Goal: Task Accomplishment & Management: Complete application form

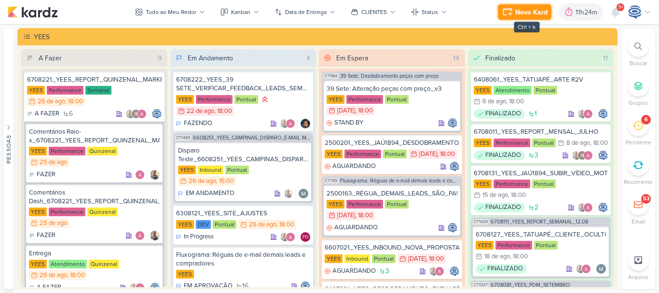
click at [525, 10] on div "Novo Kard" at bounding box center [531, 12] width 32 height 10
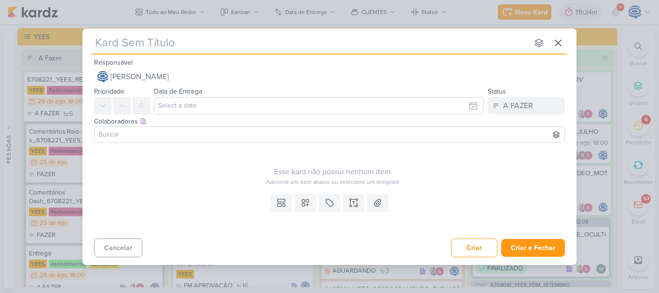
type input "6708254_YEES_SUBIR_CRIATIVO_LEAD_ADS_MUDE-SE_JÁ"
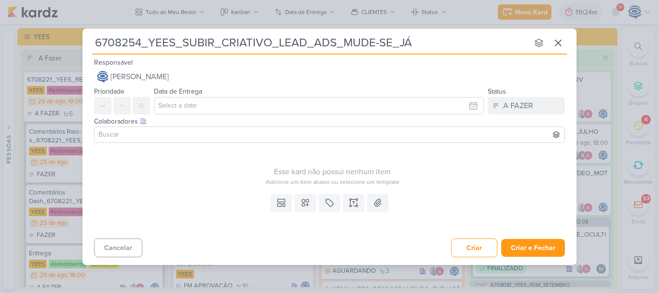
type input "6708254_YEES_SUBIR_CRIATIVO_LEAD_ADS_MUDE-SE_JÁ"
click at [181, 105] on input "text" at bounding box center [319, 105] width 330 height 17
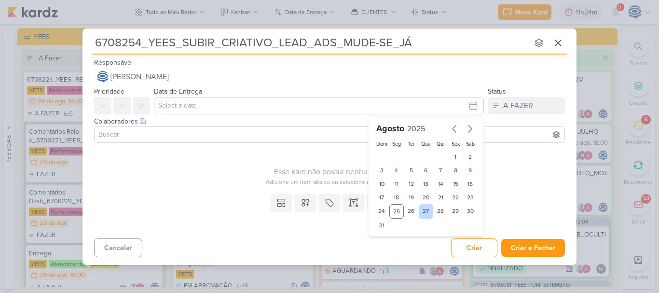
click at [424, 213] on div "27" at bounding box center [426, 211] width 15 height 14
type input "[DATE] 23:59"
click at [395, 242] on select "00 01 02 03 04 05 06 07 08 09 10 11 12 13 14 15 16 17 18 19 20 21 22 23" at bounding box center [397, 242] width 14 height 12
select select "18"
click at [390, 236] on select "00 01 02 03 04 05 06 07 08 09 10 11 12 13 14 15 16 17 18 19 20 21 22 23" at bounding box center [397, 242] width 14 height 12
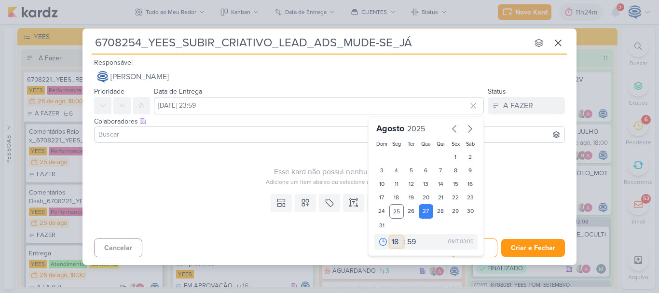
type input "[DATE] 18:59"
click at [409, 243] on select "00 05 10 15 20 25 30 35 40 45 50 55 59" at bounding box center [412, 242] width 14 height 12
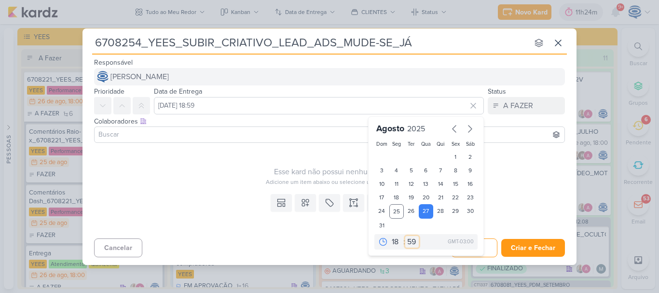
select select "0"
click at [405, 236] on select "00 05 10 15 20 25 30 35 40 45 50 55 59" at bounding box center [412, 242] width 14 height 12
type input "[DATE] 18:00"
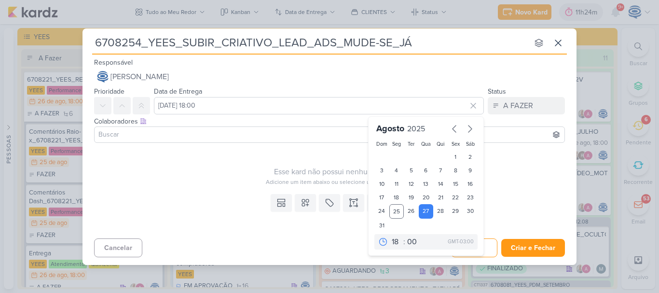
click at [230, 149] on div "Esse kard não possui nenhum item Adicione um item abaixo ou selecione um templa…" at bounding box center [332, 167] width 477 height 40
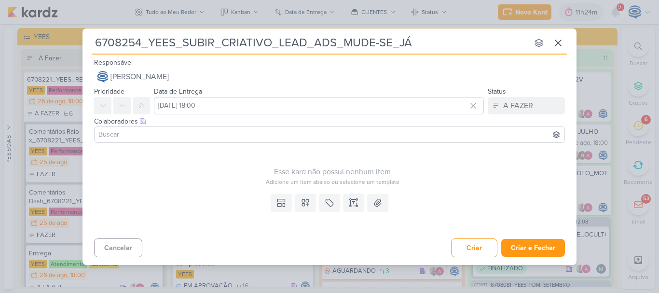
click at [234, 137] on input at bounding box center [329, 135] width 466 height 12
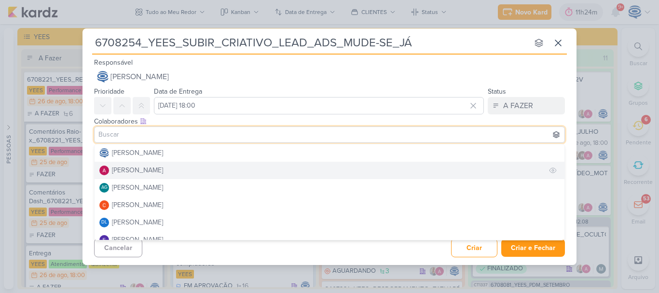
click at [200, 165] on button "[PERSON_NAME]" at bounding box center [330, 170] width 470 height 17
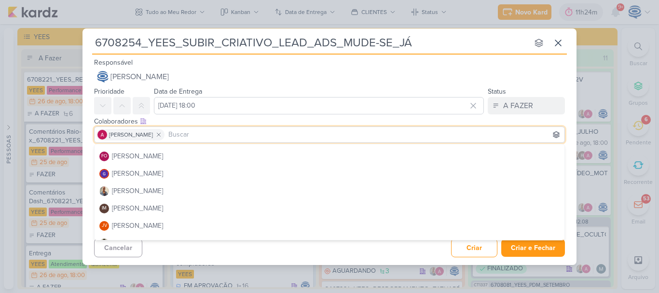
scroll to position [102, 0]
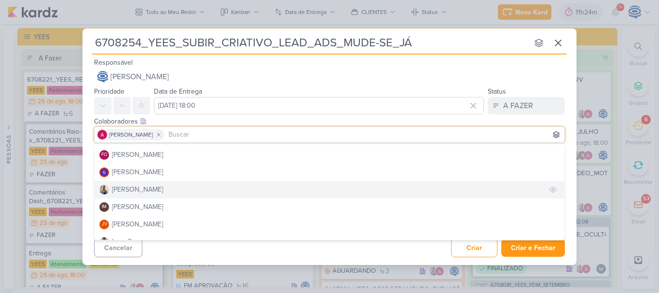
click at [194, 191] on button "[PERSON_NAME]" at bounding box center [330, 189] width 470 height 17
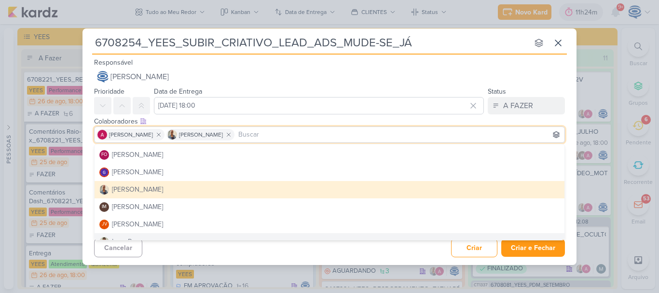
click at [401, 261] on div "6708254_YEES_SUBIR_CRIATIVO_LEAD_ADS_MUDE-SE_JÁ nenhum grupo disponível esc Res…" at bounding box center [329, 146] width 494 height 236
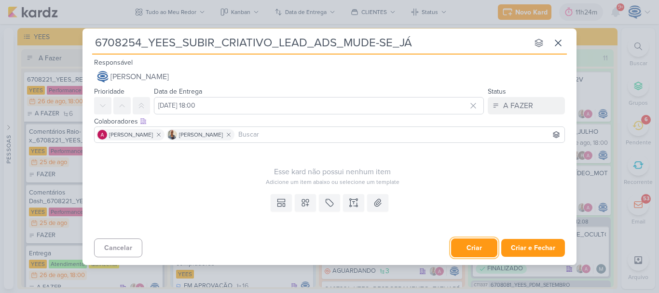
click at [483, 246] on button "Criar" at bounding box center [474, 247] width 46 height 19
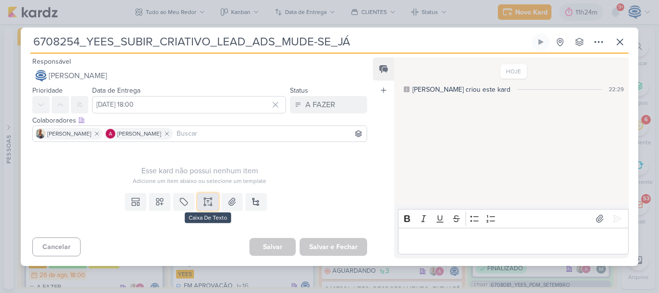
click at [209, 197] on icon at bounding box center [208, 202] width 10 height 10
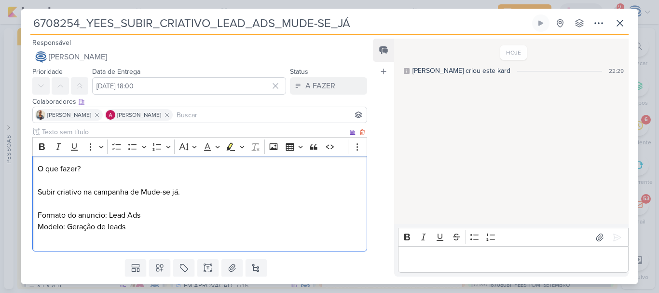
drag, startPoint x: 94, startPoint y: 163, endPoint x: 34, endPoint y: 165, distance: 59.8
click at [34, 165] on div "O que fazer? Subir criativo na campanha de Mude-se já. Formato do anuncio: Lead…" at bounding box center [199, 204] width 335 height 96
click at [40, 147] on icon "Editor toolbar" at bounding box center [42, 146] width 6 height 7
click at [69, 241] on p "Editor editing area: main" at bounding box center [200, 238] width 324 height 12
click at [35, 213] on div "O que fazer? Subir criativo na campanha de Mude-se já. Formato do anuncio: Lead…" at bounding box center [199, 204] width 335 height 96
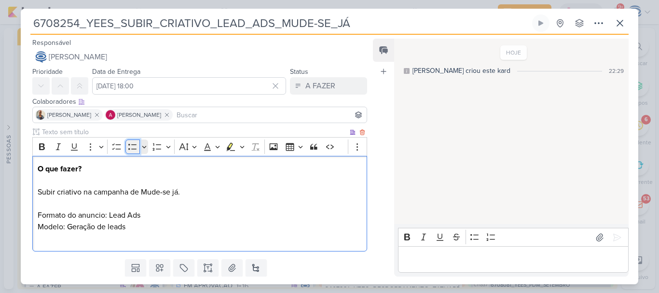
click at [126, 144] on button "Bulleted List" at bounding box center [132, 146] width 14 height 14
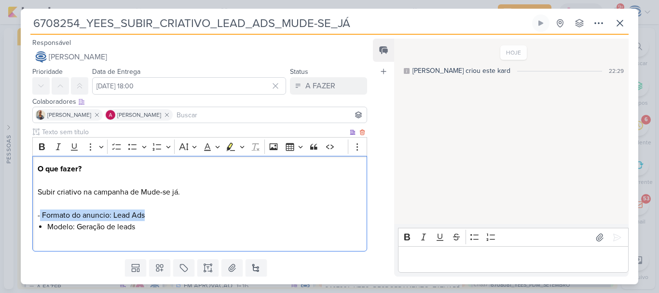
drag, startPoint x: 41, startPoint y: 217, endPoint x: 149, endPoint y: 216, distance: 108.0
click at [149, 216] on p "O que fazer? Subir criativo na campanha de Mude-se já. - Formato do anuncio: Le…" at bounding box center [200, 192] width 324 height 58
copy p "Formato do anuncio: Lead Ads"
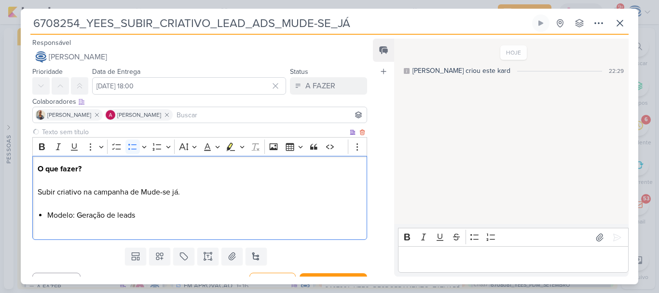
click at [149, 216] on li "Modelo: Geração de leads" at bounding box center [204, 215] width 314 height 12
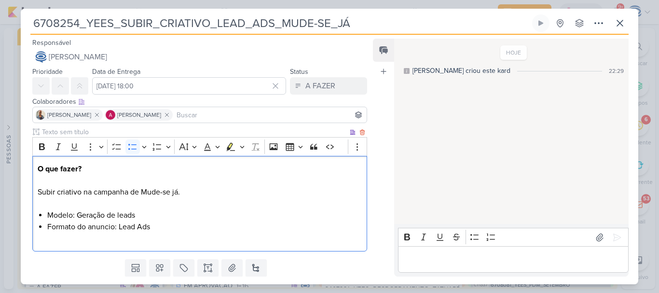
click at [49, 227] on li "Formato do anuncio: Lead Ads" at bounding box center [204, 227] width 314 height 12
click at [168, 234] on p "Editor editing area: main" at bounding box center [200, 238] width 324 height 12
click at [166, 227] on li "Formato do anuncio: Lead Ads" at bounding box center [204, 227] width 314 height 12
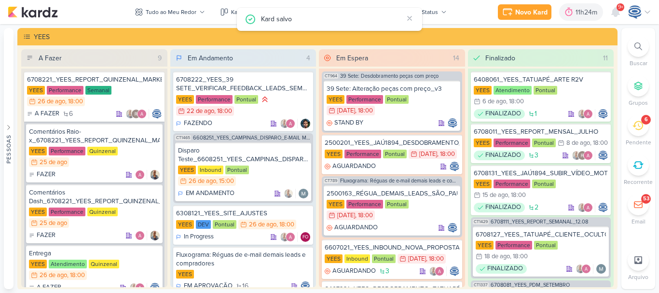
click at [323, 16] on div "Kard salvo" at bounding box center [332, 19] width 142 height 11
click at [280, 16] on div "Kard salvo" at bounding box center [332, 19] width 142 height 11
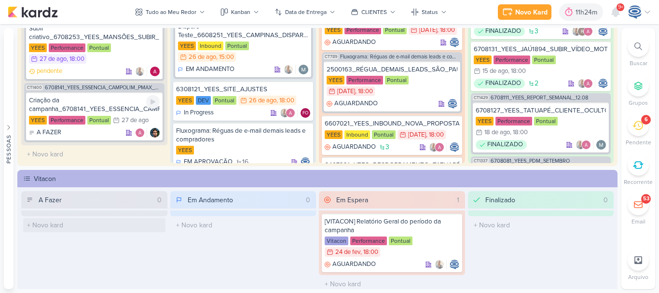
scroll to position [123, 0]
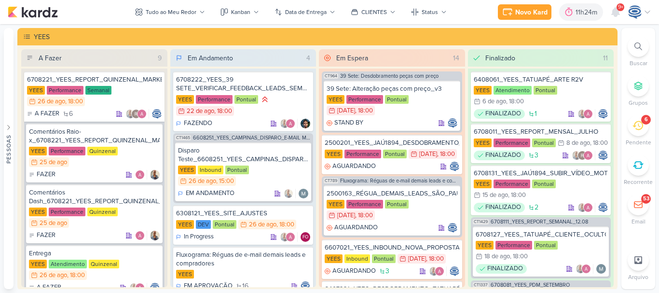
click at [641, 49] on icon at bounding box center [638, 46] width 8 height 8
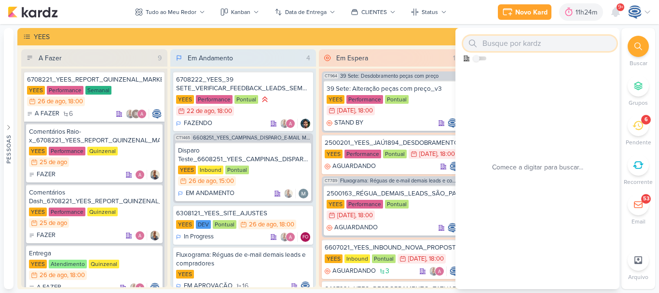
paste input "6708254"
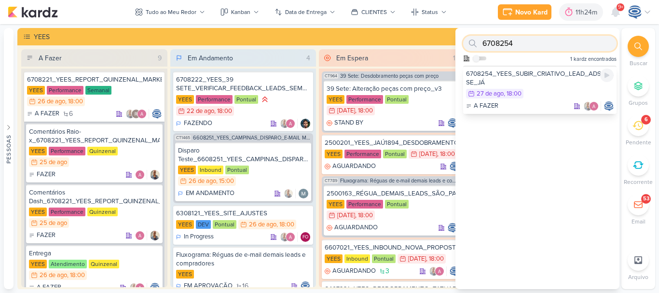
type input "6708254"
click at [518, 78] on div "6708254_YEES_SUBIR_CRIATIVO_LEAD_ADS_MUDE-SE_JÁ" at bounding box center [540, 77] width 148 height 17
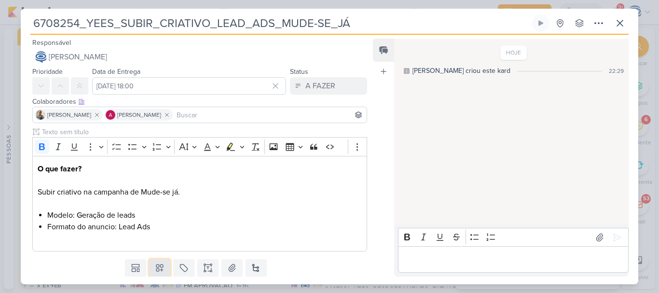
click at [155, 267] on icon at bounding box center [160, 268] width 10 height 10
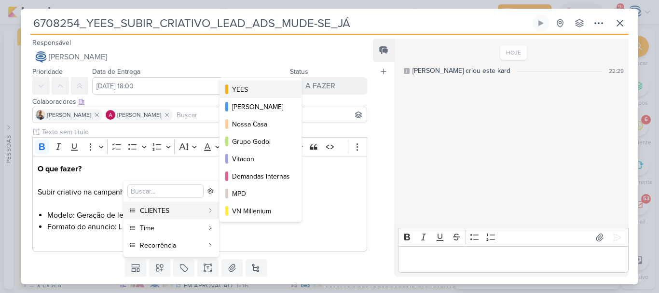
click at [254, 89] on div "YEES" at bounding box center [261, 89] width 58 height 10
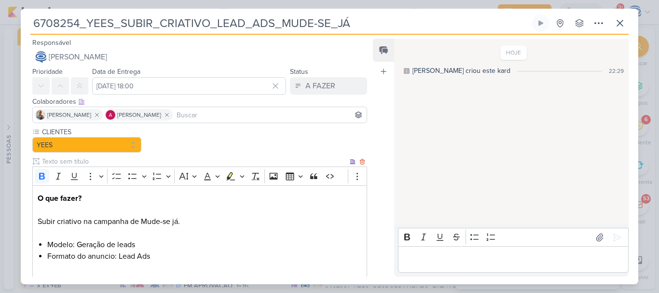
scroll to position [58, 0]
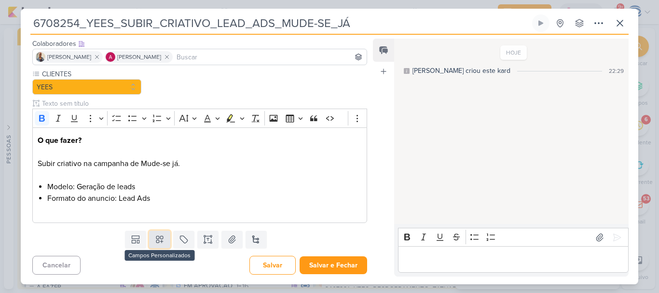
click at [156, 242] on icon at bounding box center [160, 239] width 10 height 10
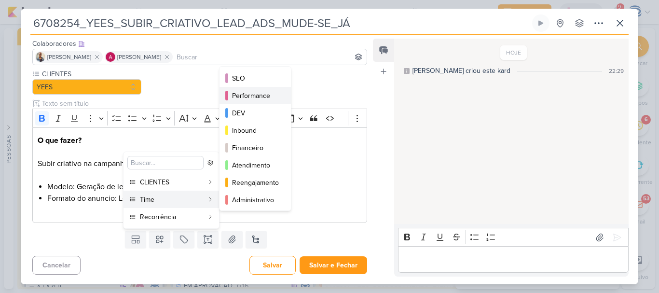
click at [252, 100] on div "Performance" at bounding box center [255, 96] width 47 height 10
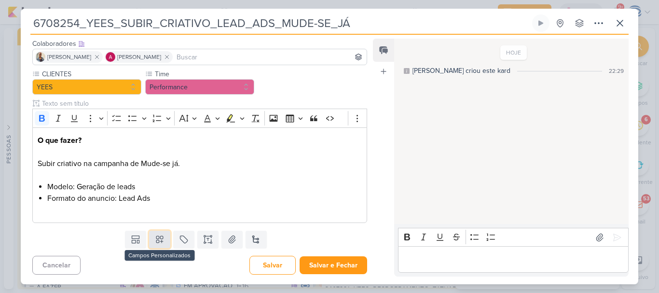
click at [158, 237] on icon at bounding box center [159, 239] width 7 height 7
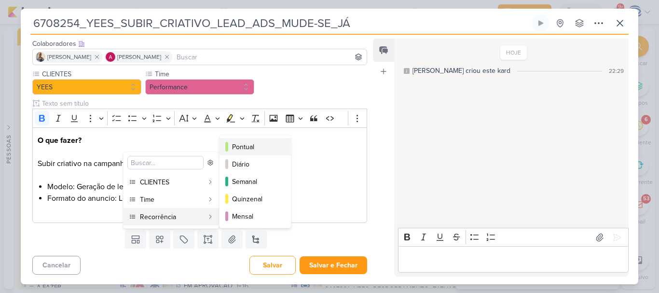
click at [239, 145] on div "Pontual" at bounding box center [255, 147] width 47 height 10
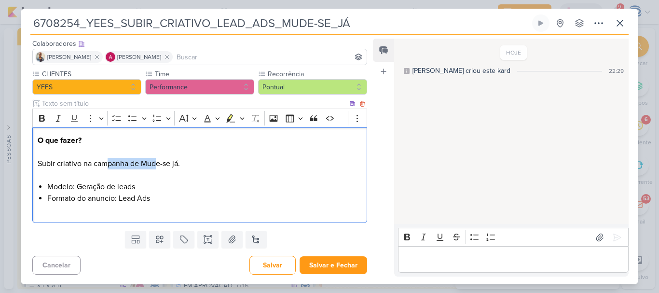
drag, startPoint x: 106, startPoint y: 167, endPoint x: 159, endPoint y: 168, distance: 52.6
click at [159, 168] on p "O que fazer? Subir criativo na campanha de Mude-se já." at bounding box center [200, 158] width 324 height 46
click at [165, 197] on li "Formato do anuncio: Lead Ads" at bounding box center [204, 198] width 314 height 12
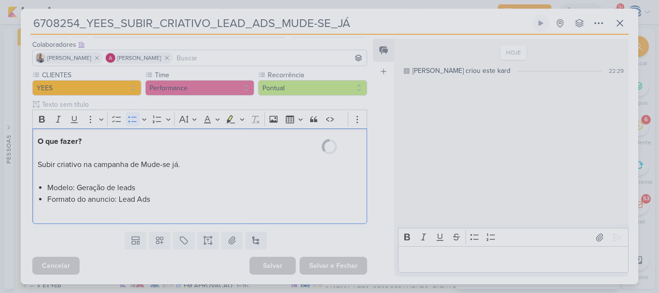
scroll to position [57, 0]
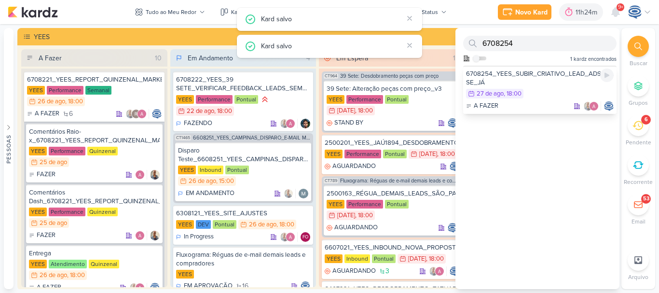
click at [519, 76] on div "6708254_YEES_SUBIR_CRIATIVO_LEAD_ADS_MUDE-SE_JÁ" at bounding box center [540, 77] width 148 height 17
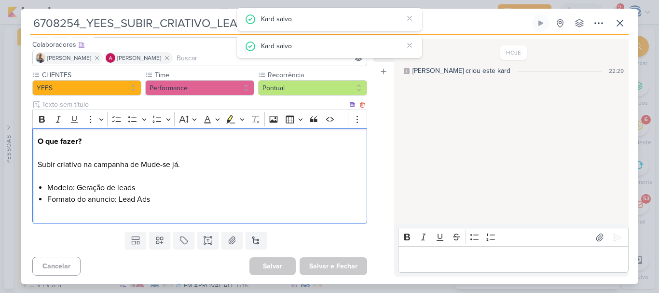
click at [122, 223] on div "O que fazer? Subir criativo na campanha de Mude-se já. Modelo: Geração de leads…" at bounding box center [199, 176] width 335 height 96
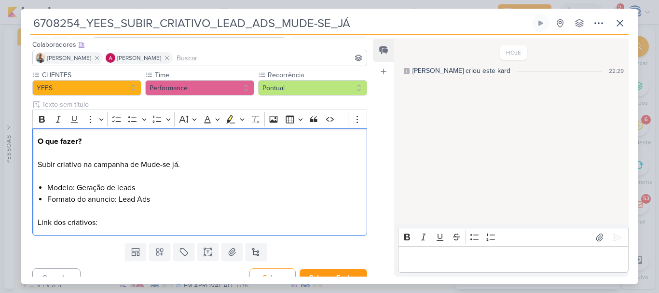
paste input "[URL][DOMAIN_NAME]"
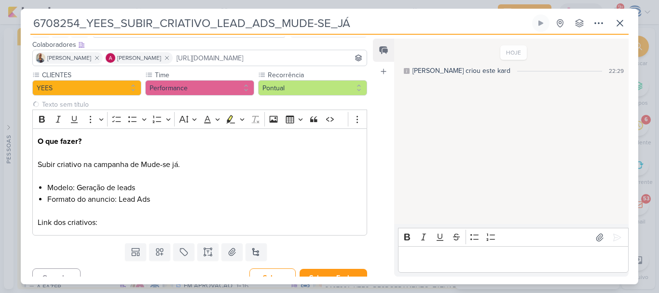
click at [297, 60] on input "[URL][DOMAIN_NAME]" at bounding box center [270, 58] width 190 height 12
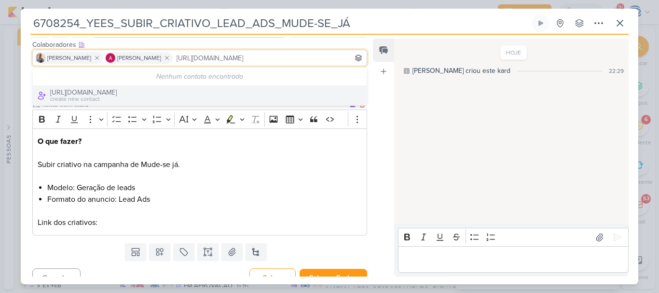
type input "[URL][DOMAIN_NAME]"
click at [218, 223] on p "Link dos criativos:" at bounding box center [200, 216] width 324 height 23
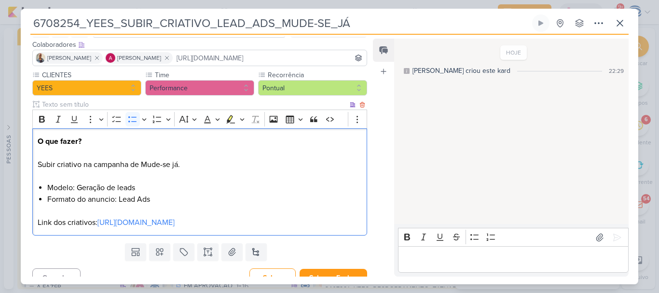
click at [175, 201] on li "Formato do anuncio: Lead Ads" at bounding box center [204, 199] width 314 height 12
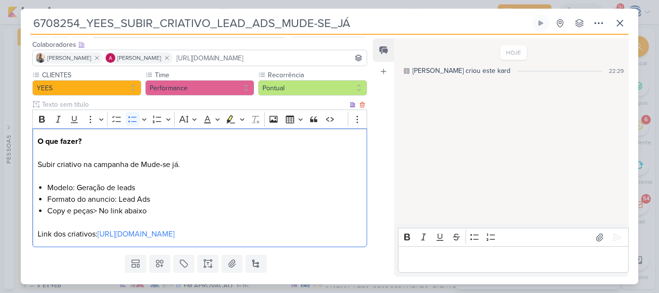
click at [97, 212] on li "Copy e peças> No link abaixo" at bounding box center [204, 211] width 314 height 12
click at [147, 209] on li "Copy e peças: No link abaixo" at bounding box center [204, 211] width 314 height 12
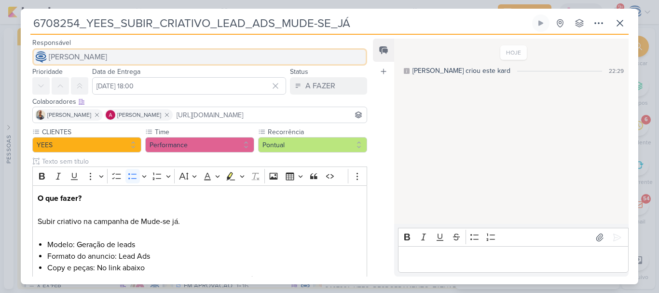
click at [98, 53] on span "[PERSON_NAME]" at bounding box center [78, 57] width 58 height 12
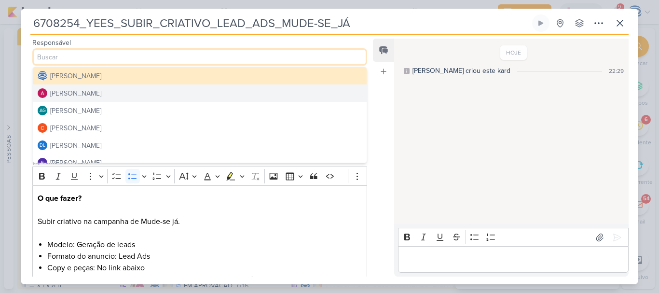
click at [100, 91] on div "[PERSON_NAME]" at bounding box center [75, 93] width 51 height 10
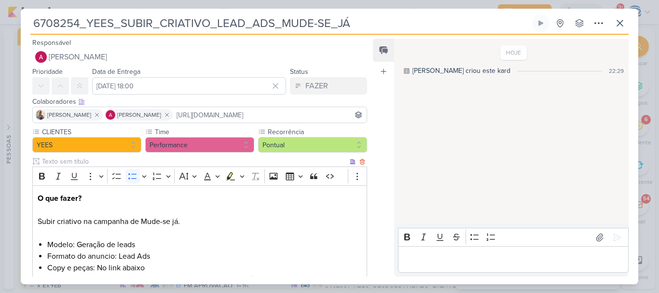
scroll to position [127, 0]
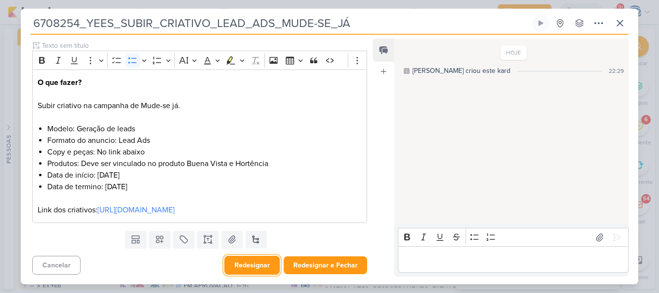
click at [245, 264] on button "Redesignar" at bounding box center [251, 265] width 55 height 19
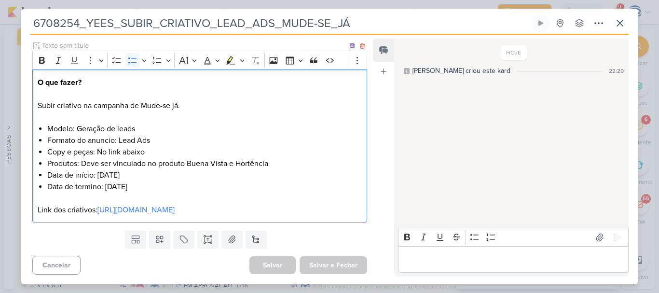
click at [286, 158] on li "Produtos: Deve ser vinculado no produto Buena Vista e Hortência" at bounding box center [204, 164] width 314 height 12
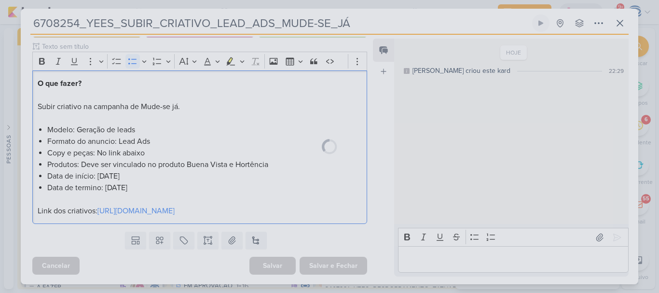
scroll to position [0, 0]
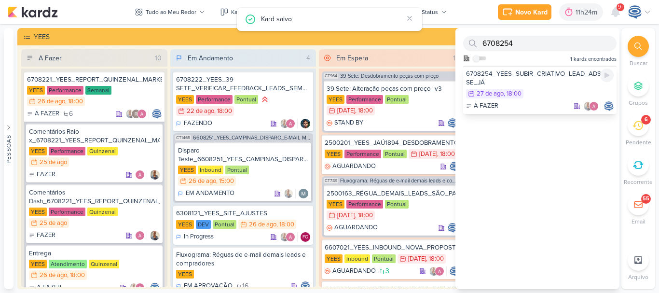
click at [504, 72] on div "6708254_YEES_SUBIR_CRIATIVO_LEAD_ADS_MUDE-SE_JÁ" at bounding box center [540, 77] width 148 height 17
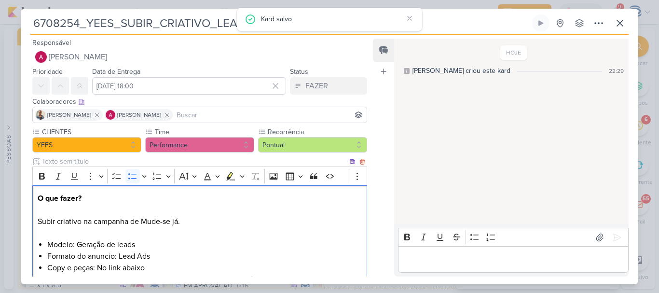
click at [274, 273] on li "Produtos: Deve ser vinculado no produto Buena Vista e Hortência" at bounding box center [204, 279] width 314 height 12
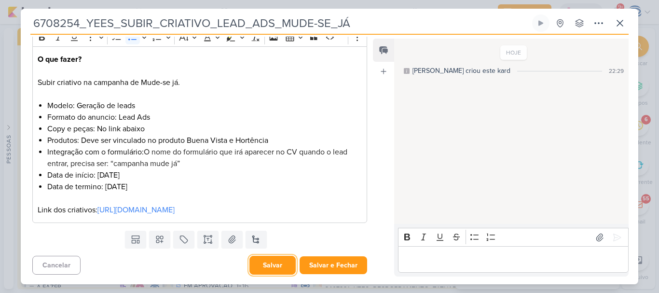
click at [257, 260] on button "Salvar" at bounding box center [272, 265] width 46 height 19
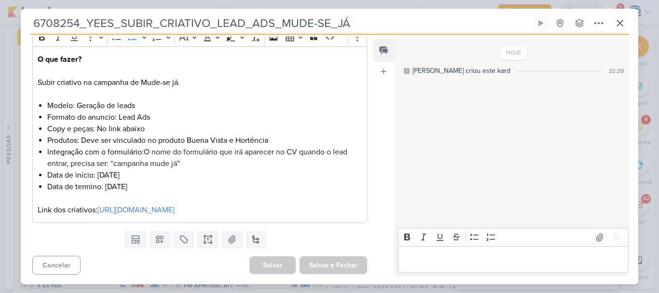
drag, startPoint x: 388, startPoint y: 23, endPoint x: 14, endPoint y: 30, distance: 373.9
click at [14, 30] on div "6708254_YEES_SUBIR_CRIATIVO_LEAD_ADS_MUDE-SE_JÁ" at bounding box center [329, 146] width 659 height 293
click at [615, 24] on icon at bounding box center [620, 23] width 12 height 12
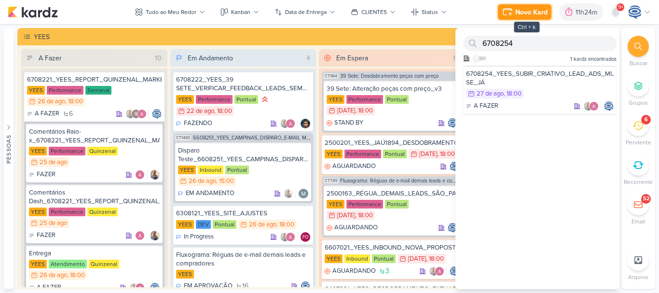
click at [519, 12] on div "Novo Kard" at bounding box center [531, 12] width 32 height 10
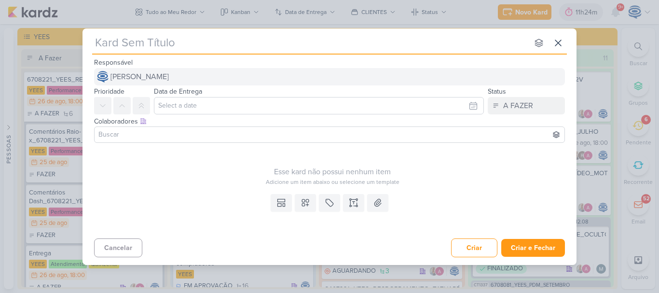
type input "6708255_YEES_TAQUARAL_LEAD_ADS"
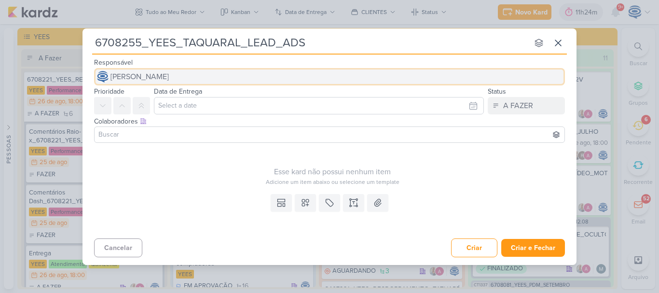
click at [169, 78] on span "[PERSON_NAME]" at bounding box center [139, 77] width 58 height 12
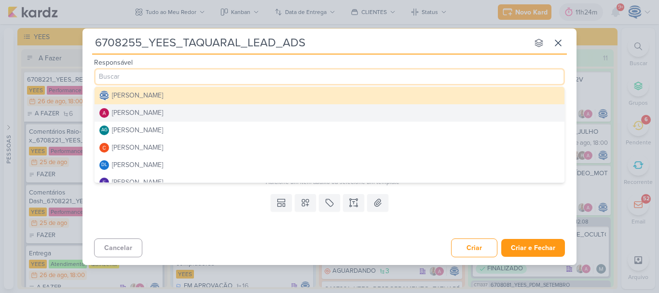
click at [168, 111] on button "[PERSON_NAME]" at bounding box center [330, 112] width 470 height 17
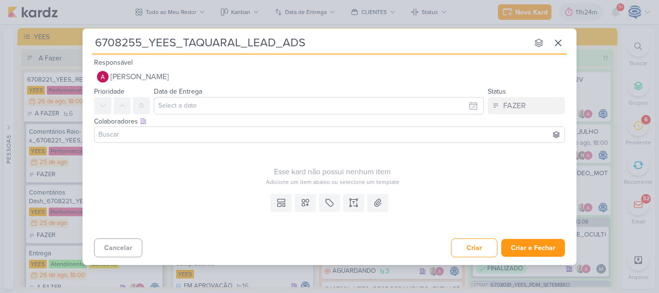
click at [240, 129] on input at bounding box center [329, 135] width 466 height 12
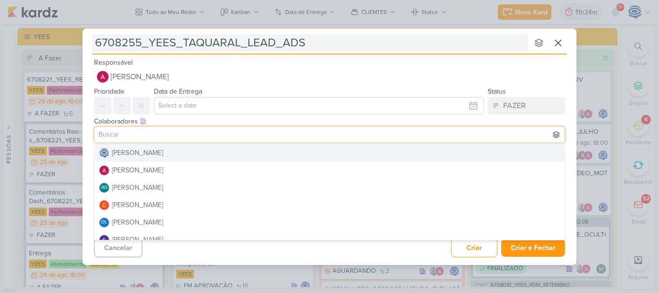
click at [309, 48] on input "6708255_YEES_TAQUARAL_LEAD_ADS" at bounding box center [310, 42] width 436 height 17
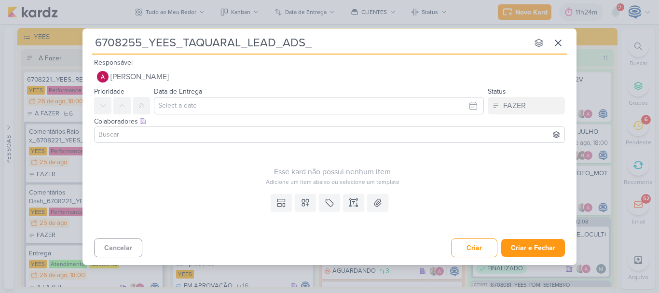
type input "6708255_YEES_TAQUARAL_LEAD_ADS_S"
type input "6708255_YEES_TAQUARAL_LEAD_ADS_SUBIR"
type input "6708255_YEES_TAQUARAL_LEAD_ADS_SUBIR_C"
type input "6708255_YEES_TAQUARAL_LEAD_ADS_SUBIR_CR"
type input "6708255_YEES_TAQUARAL_LEAD_ADS_SUBIR_CRIAT"
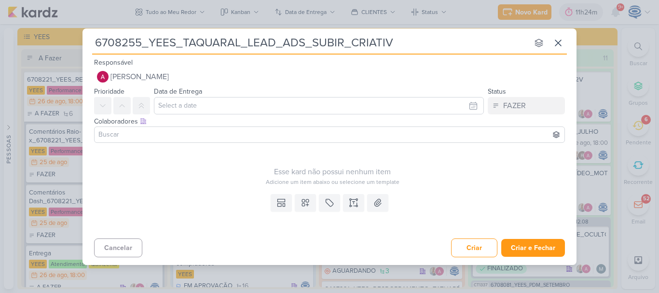
type input "6708255_YEES_TAQUARAL_LEAD_ADS_SUBIR_CRIATIVO"
click at [124, 130] on input at bounding box center [329, 135] width 466 height 12
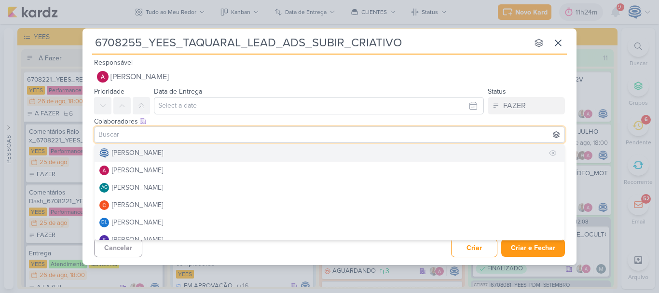
click at [163, 154] on div "[PERSON_NAME]" at bounding box center [137, 153] width 51 height 10
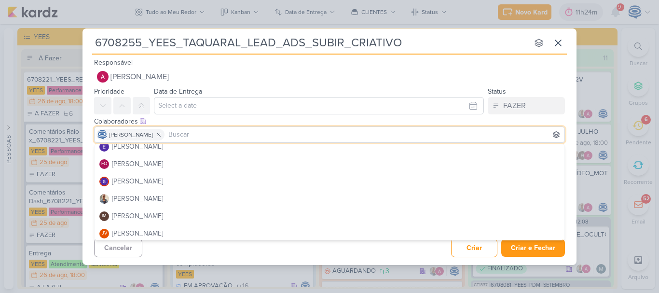
scroll to position [94, 0]
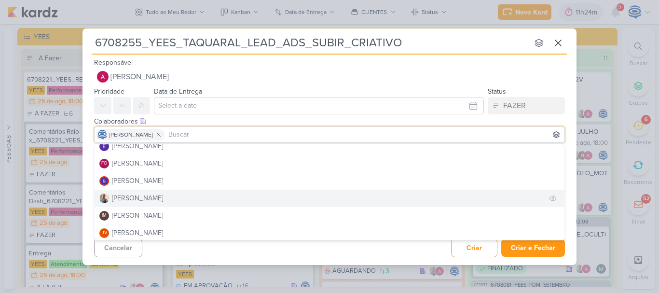
click at [160, 200] on button "[PERSON_NAME]" at bounding box center [330, 198] width 470 height 17
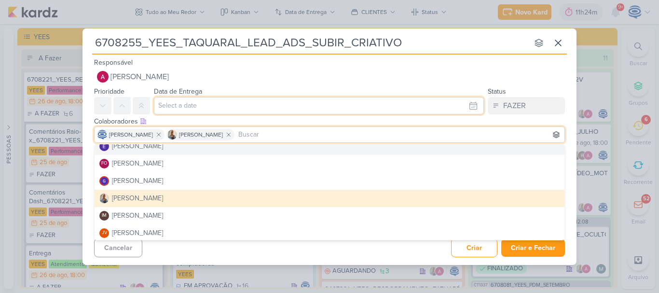
click at [197, 109] on input "text" at bounding box center [319, 105] width 330 height 17
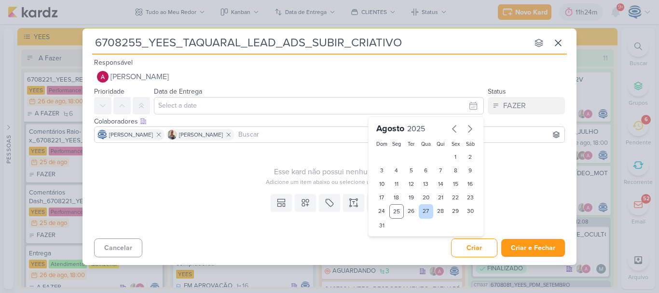
click at [429, 210] on div "27" at bounding box center [426, 211] width 15 height 14
type input "[DATE] 23:59"
click at [397, 243] on select "00 01 02 03 04 05 06 07 08 09 10 11 12 13 14 15 16 17 18 19 20 21 22 23" at bounding box center [397, 242] width 14 height 12
select select "18"
click at [390, 236] on select "00 01 02 03 04 05 06 07 08 09 10 11 12 13 14 15 16 17 18 19 20 21 22 23" at bounding box center [397, 242] width 14 height 12
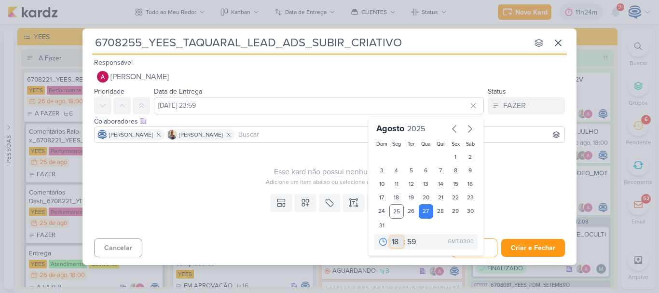
type input "[DATE] 18:59"
click at [411, 245] on select "00 05 10 15 20 25 30 35 40 45 50 55 59" at bounding box center [412, 242] width 14 height 12
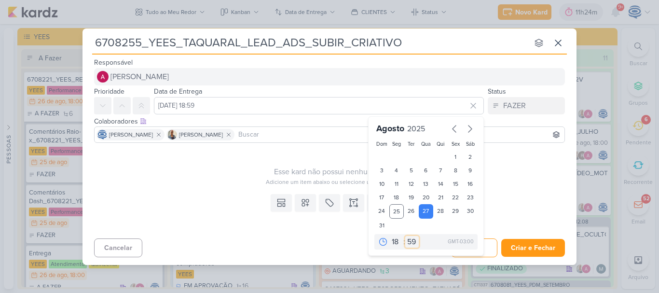
select select "0"
click at [405, 236] on select "00 05 10 15 20 25 30 35 40 45 50 55 59" at bounding box center [412, 242] width 14 height 12
type input "[DATE] 18:00"
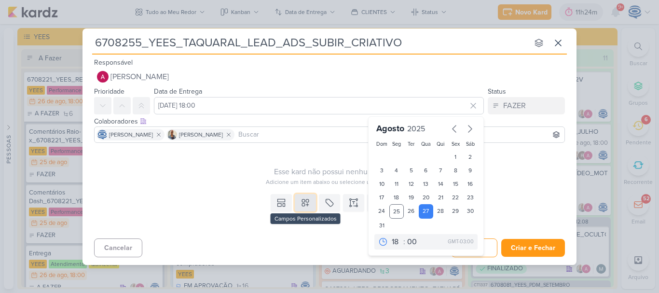
click at [308, 200] on icon at bounding box center [305, 203] width 10 height 10
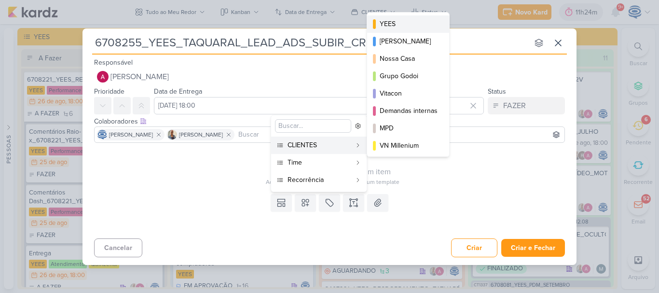
click at [402, 22] on div "YEES" at bounding box center [409, 24] width 58 height 10
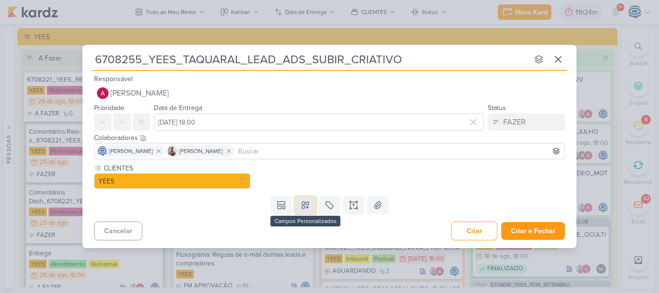
click at [307, 210] on button at bounding box center [305, 204] width 21 height 17
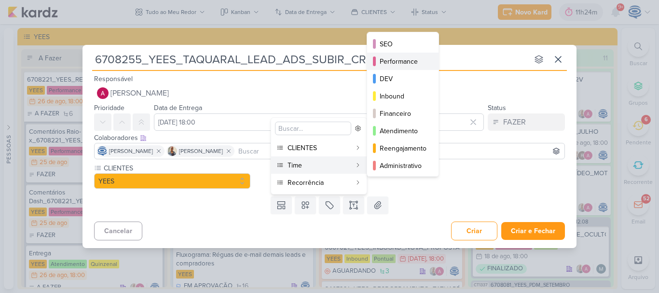
click at [398, 62] on div "Performance" at bounding box center [403, 61] width 47 height 10
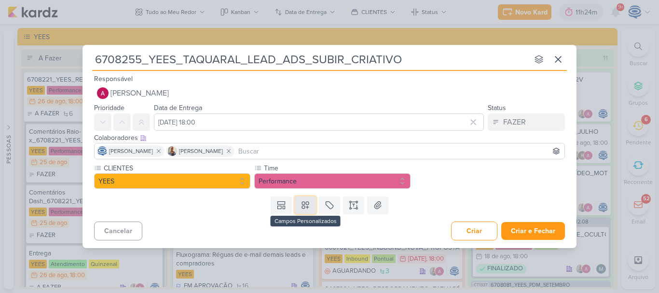
click at [305, 207] on icon at bounding box center [305, 205] width 7 height 7
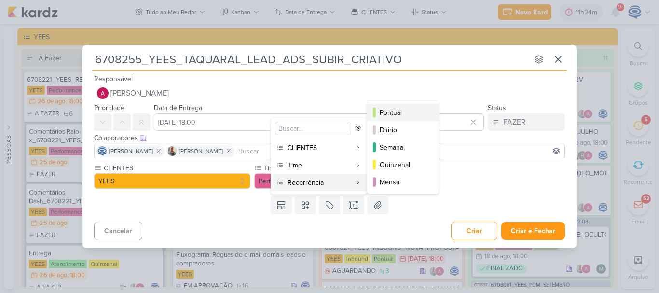
click at [394, 112] on div "Pontual" at bounding box center [403, 113] width 47 height 10
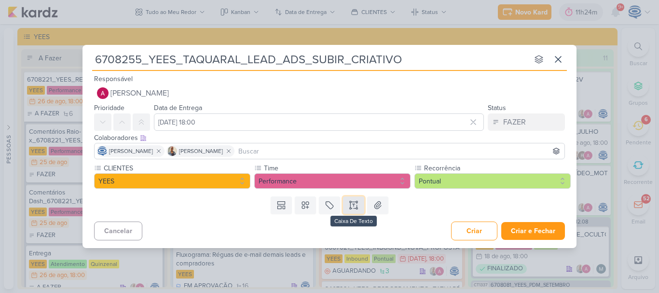
click at [353, 209] on icon at bounding box center [354, 205] width 10 height 10
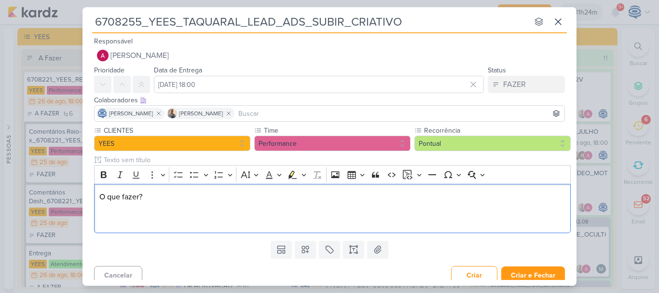
drag, startPoint x: 148, startPoint y: 196, endPoint x: 96, endPoint y: 181, distance: 53.6
click at [96, 181] on div "Rich Text Editor Bold Italic Underline More To-do List Bulleted List Bulleted L…" at bounding box center [332, 199] width 477 height 68
click at [105, 173] on icon "Editor toolbar" at bounding box center [104, 175] width 10 height 10
click at [106, 215] on p "O que fazer?" at bounding box center [332, 208] width 466 height 35
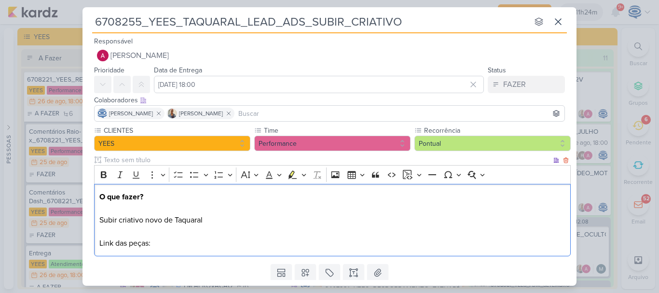
click at [210, 222] on p "O que fazer? Subir criativo novo de Taquaral Link das peças:" at bounding box center [332, 220] width 466 height 58
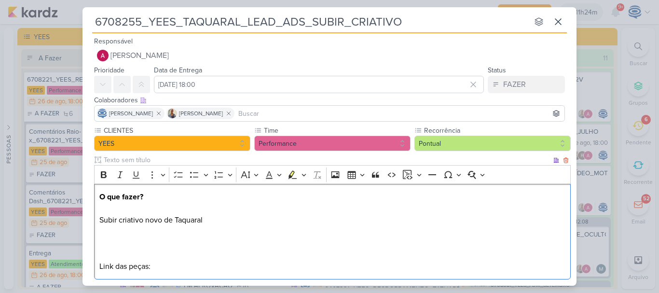
click at [202, 263] on p "O que fazer? Subir criativo novo de Taquaral ⁠⁠⁠⁠⁠⁠⁠ Link das peças:" at bounding box center [332, 231] width 466 height 81
click at [145, 240] on p "O que fazer? Subir criativo novo de Taquaral Link das peças: [URL][DOMAIN_NAME]" at bounding box center [332, 231] width 466 height 81
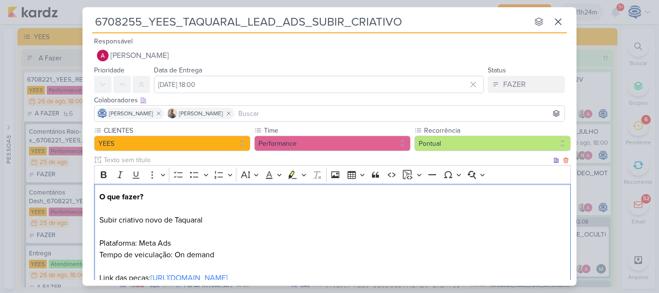
scroll to position [65, 0]
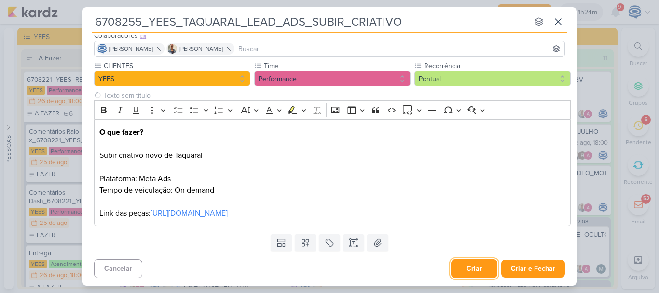
click at [462, 267] on button "Criar" at bounding box center [474, 268] width 46 height 19
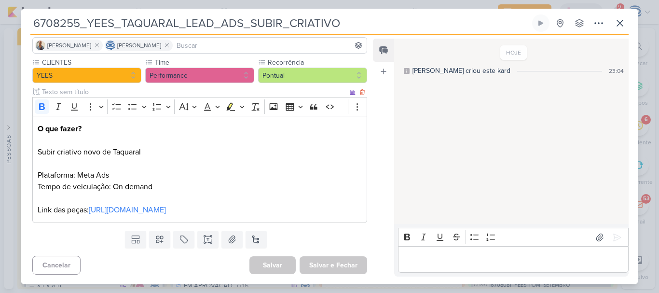
scroll to position [0, 0]
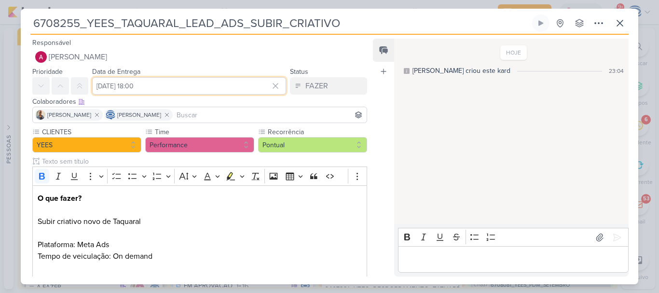
click at [122, 85] on input "[DATE] 18:00" at bounding box center [189, 85] width 194 height 17
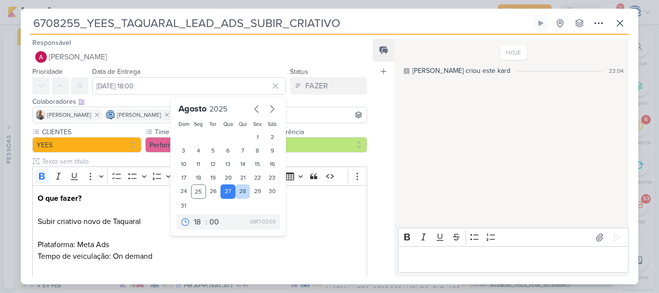
click at [240, 190] on div "28" at bounding box center [242, 191] width 15 height 14
type input "[DATE] 18:00"
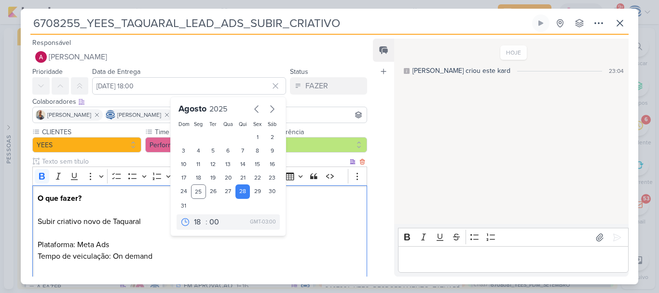
click at [317, 226] on p "O que fazer? Subir criativo novo de Taquaral Plataforma: Meta Ads" at bounding box center [200, 221] width 324 height 58
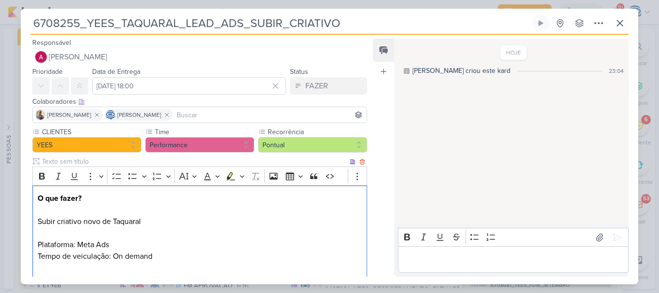
scroll to position [81, 0]
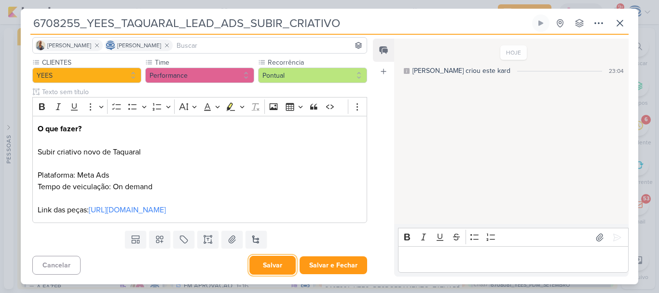
click at [264, 266] on button "Salvar" at bounding box center [272, 265] width 46 height 19
